Goal: Task Accomplishment & Management: Manage account settings

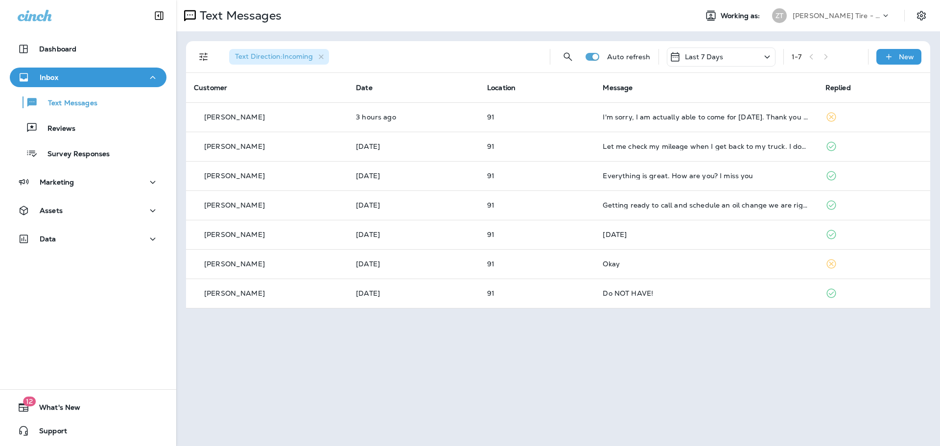
click at [839, 19] on p "[PERSON_NAME] Tire - [PERSON_NAME]" at bounding box center [836, 16] width 88 height 8
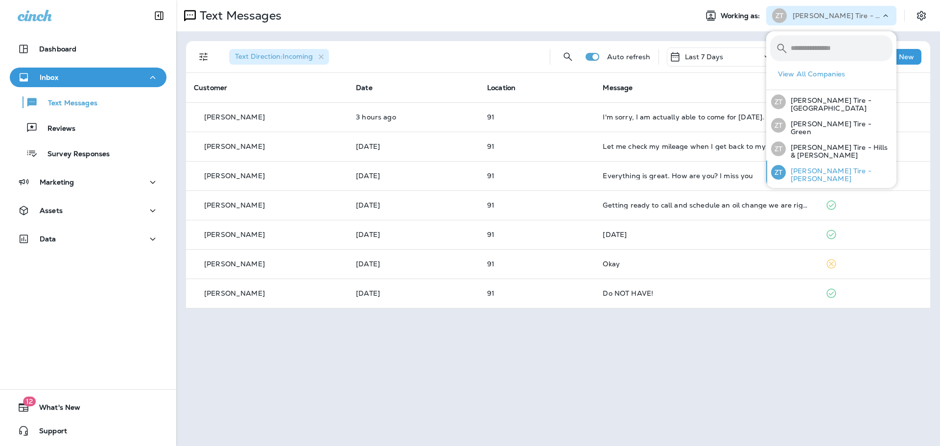
click at [804, 169] on p "[PERSON_NAME] Tire - [PERSON_NAME]" at bounding box center [838, 175] width 107 height 16
click at [809, 100] on p "[PERSON_NAME] Tire - [GEOGRAPHIC_DATA]" at bounding box center [838, 104] width 107 height 16
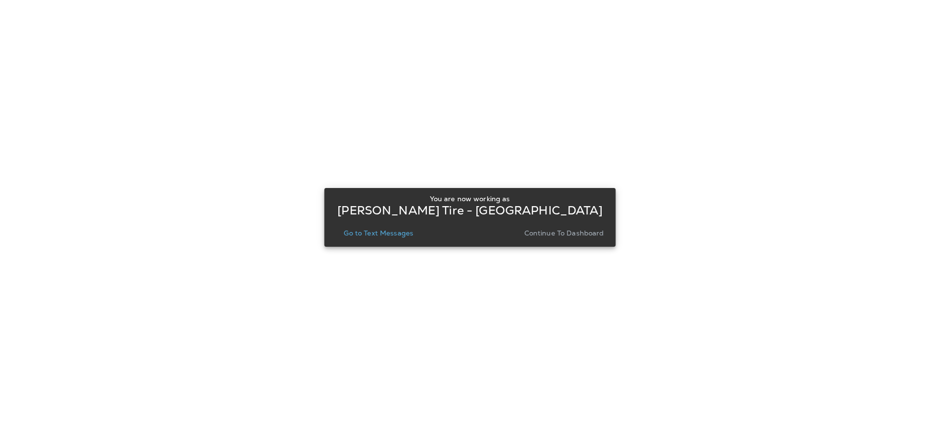
click at [571, 230] on p "Continue to Dashboard" at bounding box center [564, 233] width 80 height 8
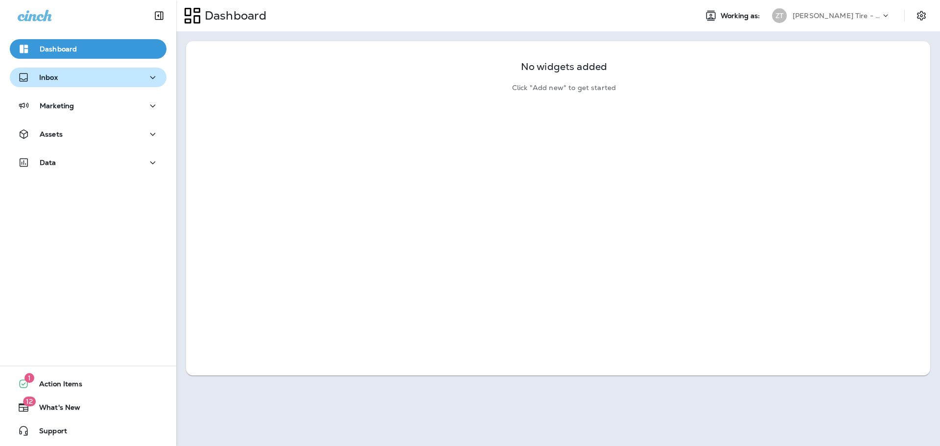
click at [82, 79] on div "Inbox" at bounding box center [88, 77] width 141 height 12
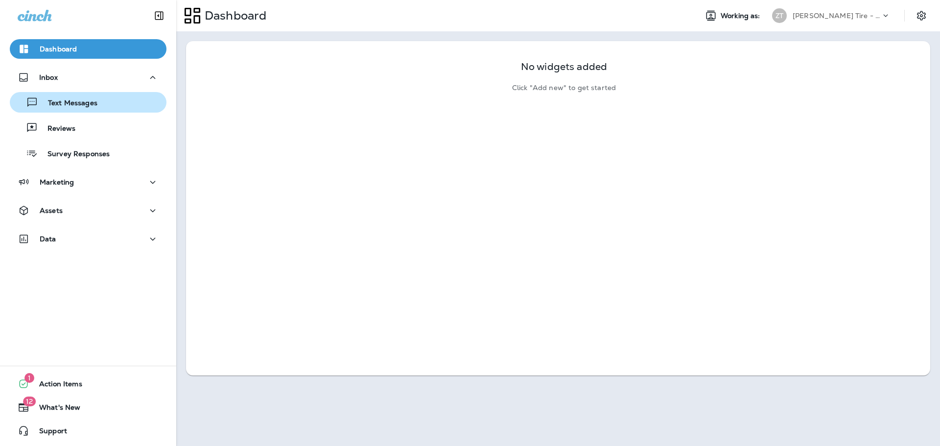
click at [75, 104] on p "Text Messages" at bounding box center [67, 103] width 59 height 9
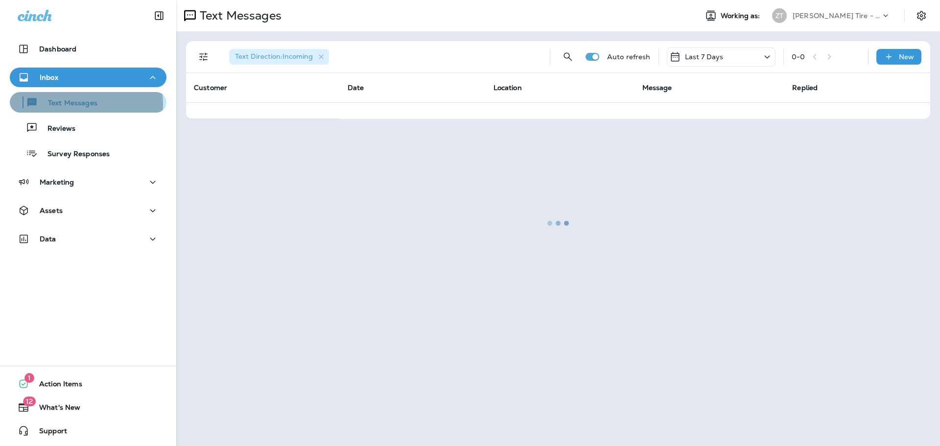
click at [75, 104] on p "Text Messages" at bounding box center [67, 103] width 59 height 9
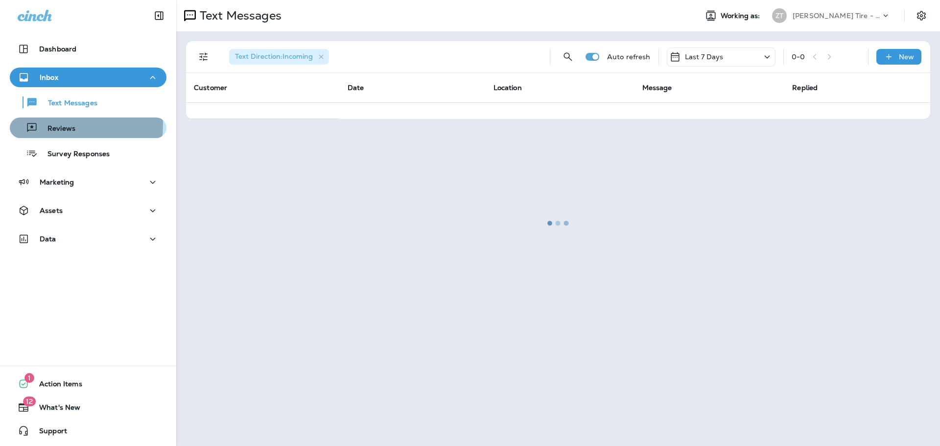
click at [68, 125] on p "Reviews" at bounding box center [57, 128] width 38 height 9
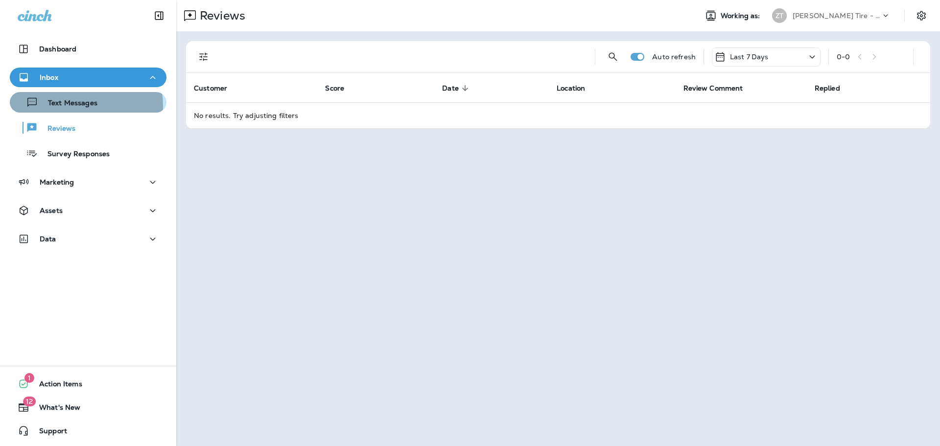
click at [83, 105] on p "Text Messages" at bounding box center [67, 103] width 59 height 9
